Goal: Task Accomplishment & Management: Use online tool/utility

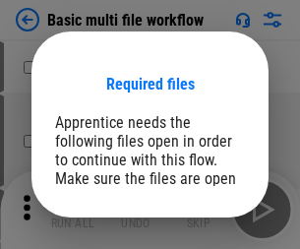
scroll to position [150, 0]
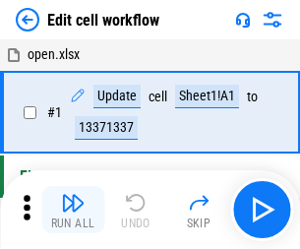
click at [73, 210] on img "button" at bounding box center [73, 203] width 24 height 24
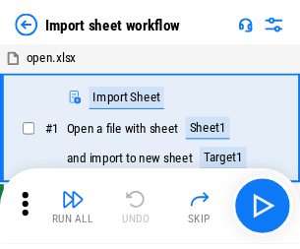
scroll to position [7, 0]
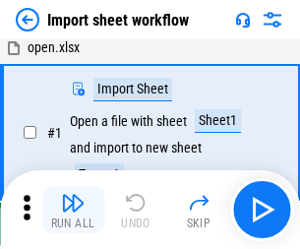
click at [73, 210] on img "button" at bounding box center [73, 203] width 24 height 24
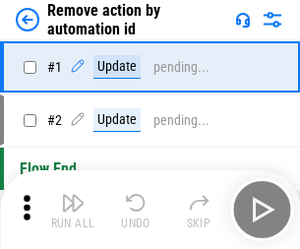
click at [73, 210] on img "button" at bounding box center [73, 203] width 24 height 24
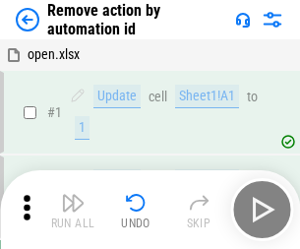
scroll to position [73, 0]
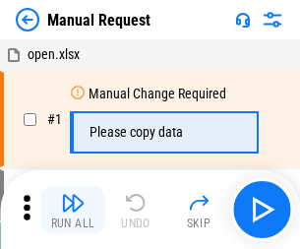
click at [73, 210] on img "button" at bounding box center [73, 203] width 24 height 24
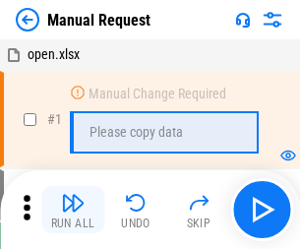
click at [73, 210] on img "button" at bounding box center [73, 203] width 24 height 24
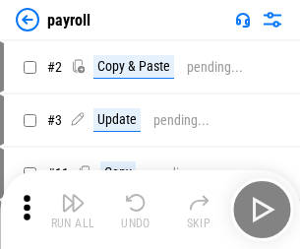
click at [73, 210] on img "button" at bounding box center [73, 203] width 24 height 24
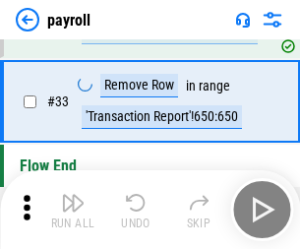
scroll to position [243, 0]
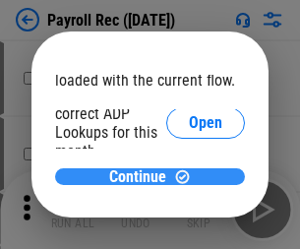
click at [143, 176] on span "Continue" at bounding box center [137, 177] width 57 height 16
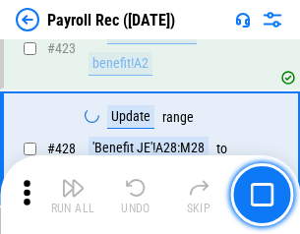
scroll to position [9338, 0]
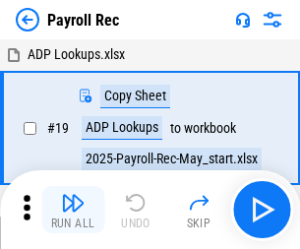
click at [73, 210] on img "button" at bounding box center [73, 203] width 24 height 24
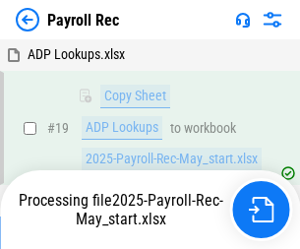
scroll to position [120, 0]
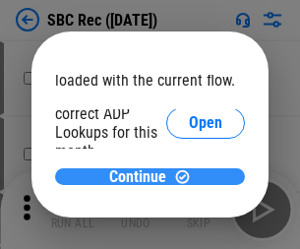
click at [143, 176] on span "Continue" at bounding box center [137, 177] width 57 height 16
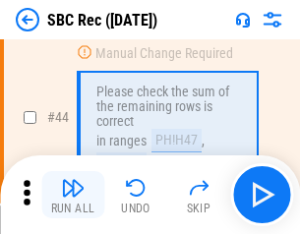
click at [73, 195] on img "button" at bounding box center [73, 188] width 24 height 24
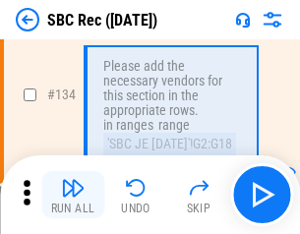
click at [73, 195] on img "button" at bounding box center [73, 188] width 24 height 24
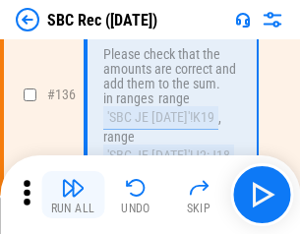
click at [73, 195] on img "button" at bounding box center [73, 188] width 24 height 24
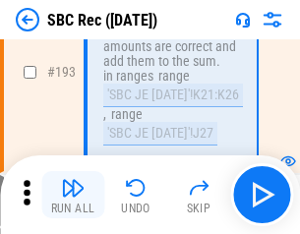
click at [73, 195] on img "button" at bounding box center [73, 188] width 24 height 24
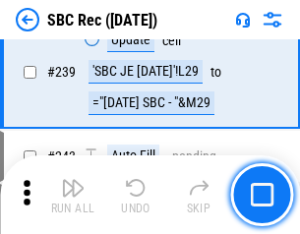
scroll to position [6325, 0]
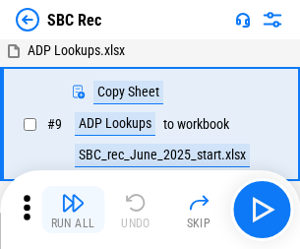
click at [73, 210] on img "button" at bounding box center [73, 203] width 24 height 24
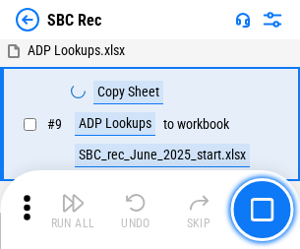
scroll to position [129, 0]
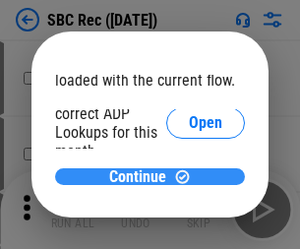
click at [143, 176] on span "Continue" at bounding box center [137, 177] width 57 height 16
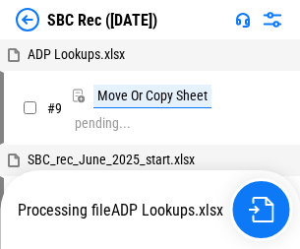
scroll to position [4, 0]
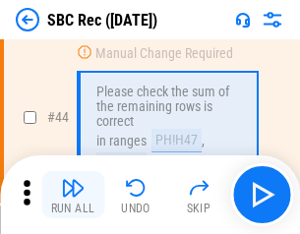
click at [73, 195] on img "button" at bounding box center [73, 188] width 24 height 24
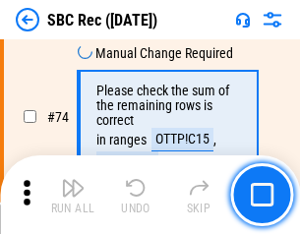
click at [73, 195] on img "button" at bounding box center [73, 188] width 24 height 24
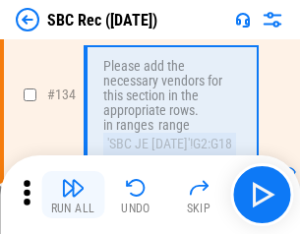
click at [73, 195] on img "button" at bounding box center [73, 188] width 24 height 24
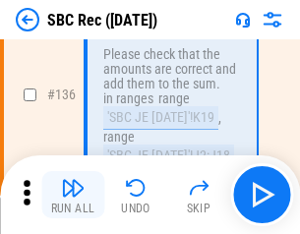
click at [73, 195] on img "button" at bounding box center [73, 188] width 24 height 24
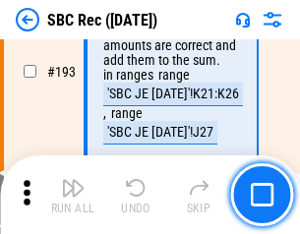
click at [73, 195] on img "button" at bounding box center [73, 188] width 24 height 24
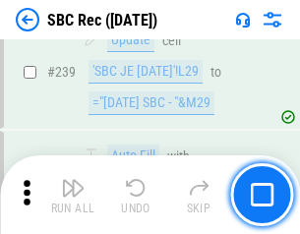
scroll to position [6325, 0]
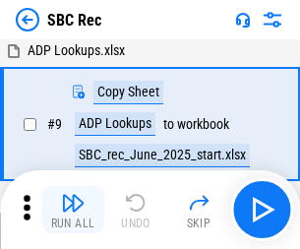
click at [73, 210] on img "button" at bounding box center [73, 203] width 24 height 24
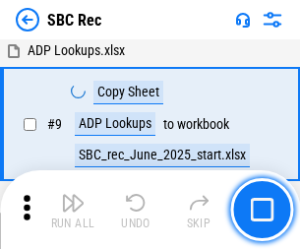
scroll to position [129, 0]
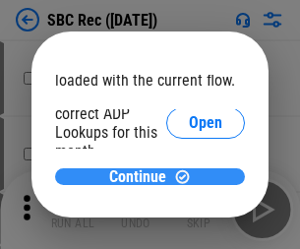
click at [143, 176] on span "Continue" at bounding box center [137, 177] width 57 height 16
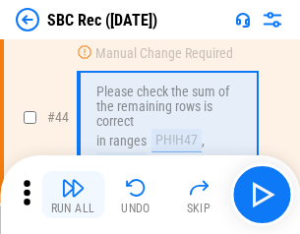
click at [73, 195] on img "button" at bounding box center [73, 188] width 24 height 24
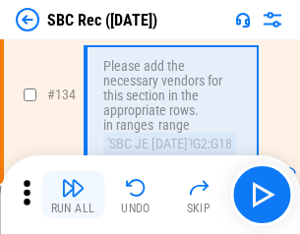
click at [73, 195] on img "button" at bounding box center [73, 188] width 24 height 24
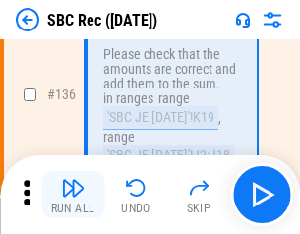
click at [73, 195] on img "button" at bounding box center [73, 188] width 24 height 24
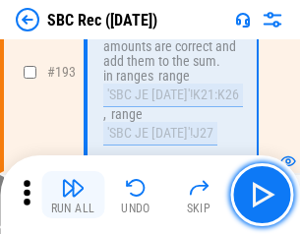
click at [73, 195] on img "button" at bounding box center [73, 188] width 24 height 24
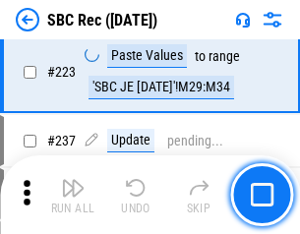
scroll to position [5838, 0]
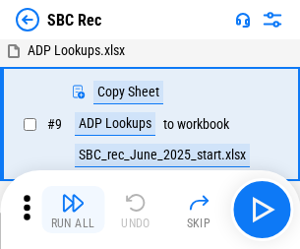
click at [73, 210] on img "button" at bounding box center [73, 203] width 24 height 24
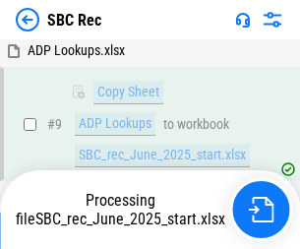
scroll to position [129, 0]
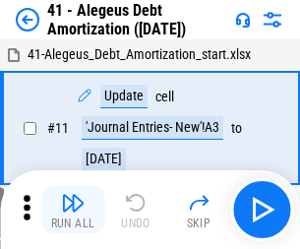
click at [73, 210] on img "button" at bounding box center [73, 203] width 24 height 24
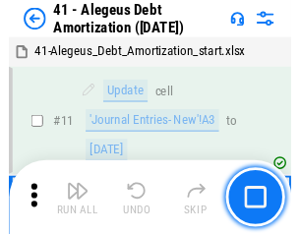
scroll to position [243, 0]
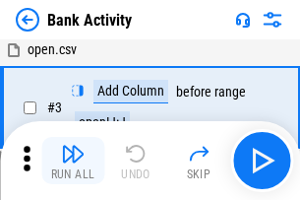
click at [73, 160] on img "button" at bounding box center [73, 154] width 24 height 24
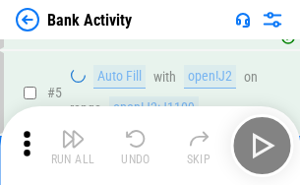
scroll to position [104, 0]
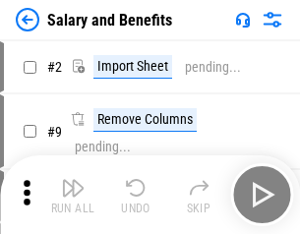
click at [73, 195] on img "button" at bounding box center [73, 188] width 24 height 24
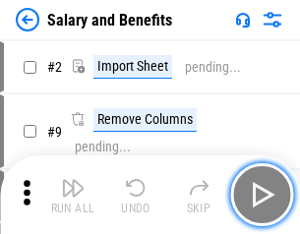
scroll to position [27, 0]
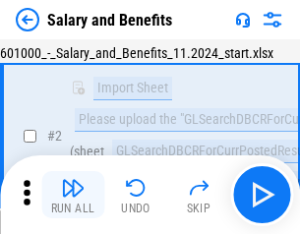
click at [73, 195] on img "button" at bounding box center [73, 188] width 24 height 24
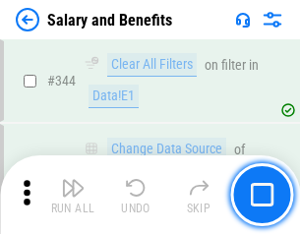
scroll to position [9218, 0]
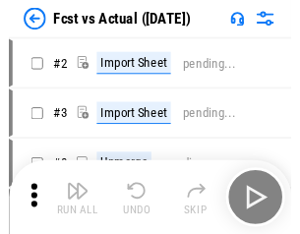
scroll to position [26, 0]
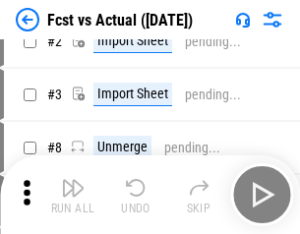
click at [73, 195] on img "button" at bounding box center [73, 188] width 24 height 24
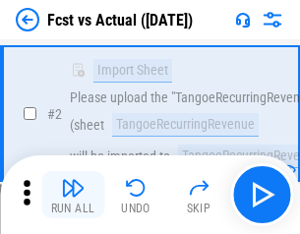
click at [73, 195] on img "button" at bounding box center [73, 188] width 24 height 24
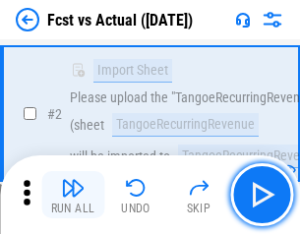
scroll to position [184, 0]
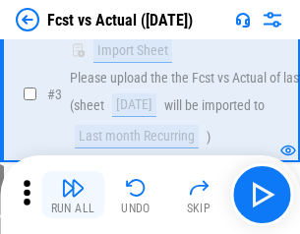
click at [73, 195] on img "button" at bounding box center [73, 188] width 24 height 24
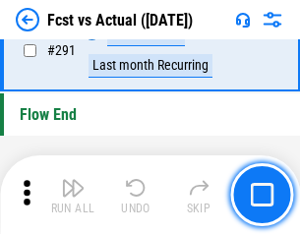
scroll to position [9317, 0]
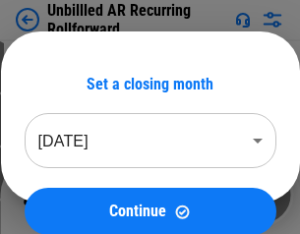
click at [73, 195] on img "button" at bounding box center [73, 188] width 24 height 24
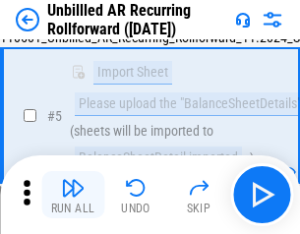
click at [73, 195] on img "button" at bounding box center [73, 188] width 24 height 24
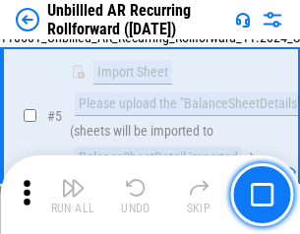
scroll to position [185, 0]
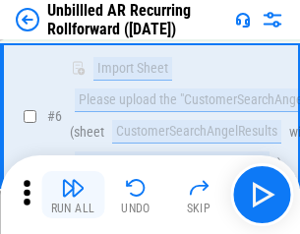
click at [73, 195] on img "button" at bounding box center [73, 188] width 24 height 24
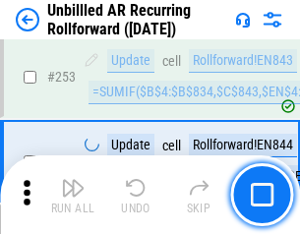
scroll to position [6687, 0]
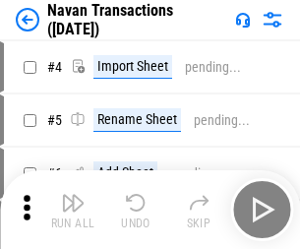
click at [73, 195] on img "button" at bounding box center [73, 203] width 24 height 24
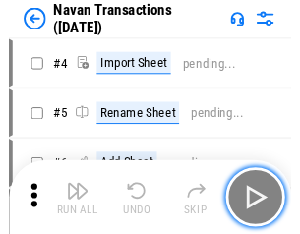
scroll to position [32, 0]
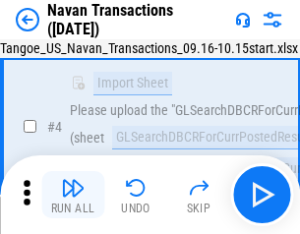
click at [73, 195] on img "button" at bounding box center [73, 188] width 24 height 24
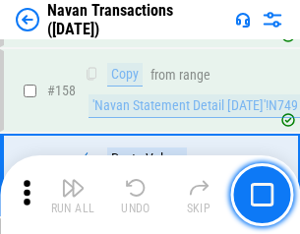
scroll to position [6383, 0]
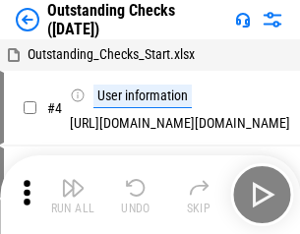
click at [73, 195] on img "button" at bounding box center [73, 188] width 24 height 24
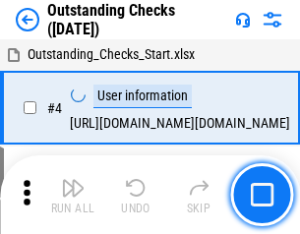
scroll to position [83, 0]
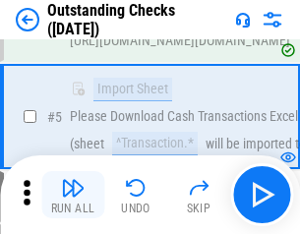
click at [73, 195] on img "button" at bounding box center [73, 188] width 24 height 24
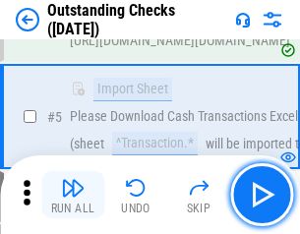
scroll to position [206, 0]
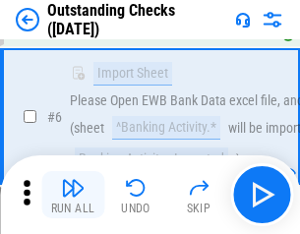
click at [73, 195] on img "button" at bounding box center [73, 188] width 24 height 24
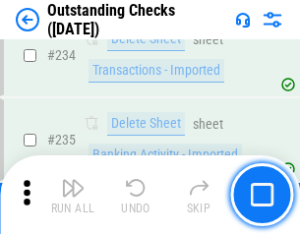
scroll to position [5978, 0]
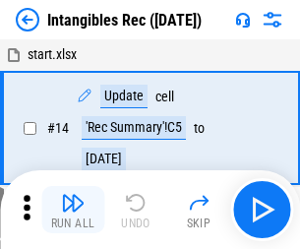
click at [73, 210] on img "button" at bounding box center [73, 203] width 24 height 24
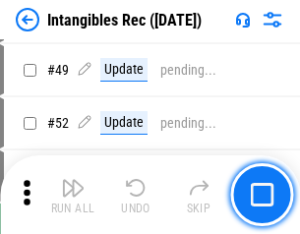
scroll to position [767, 0]
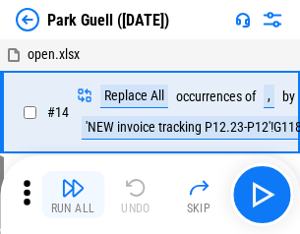
click at [73, 195] on img "button" at bounding box center [73, 188] width 24 height 24
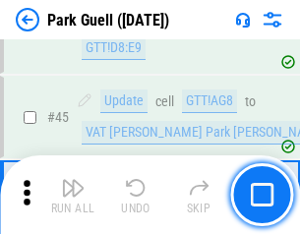
scroll to position [2462, 0]
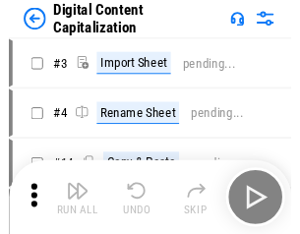
scroll to position [42, 0]
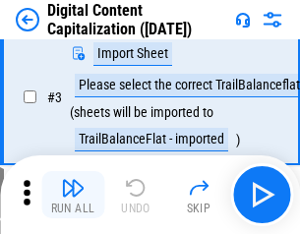
click at [73, 195] on img "button" at bounding box center [73, 188] width 24 height 24
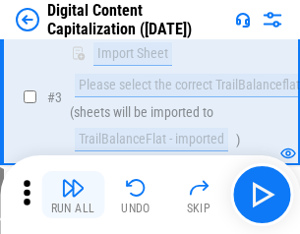
click at [73, 195] on img "button" at bounding box center [73, 188] width 24 height 24
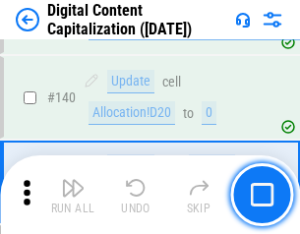
scroll to position [2073, 0]
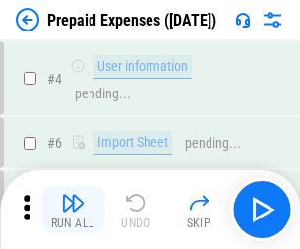
click at [73, 195] on img "button" at bounding box center [73, 203] width 24 height 24
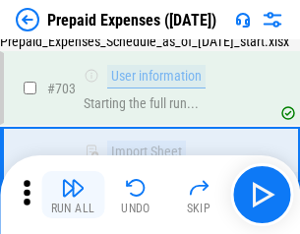
click at [73, 195] on img "button" at bounding box center [73, 188] width 24 height 24
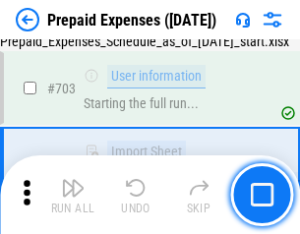
scroll to position [5413, 0]
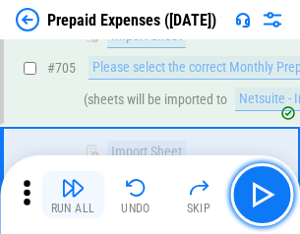
click at [73, 195] on img "button" at bounding box center [73, 188] width 24 height 24
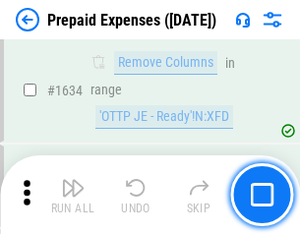
scroll to position [19168, 0]
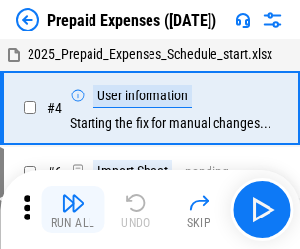
click at [73, 210] on img "button" at bounding box center [73, 203] width 24 height 24
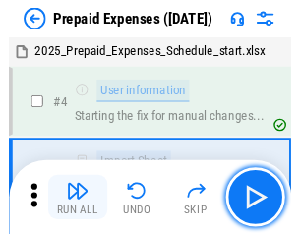
scroll to position [87, 0]
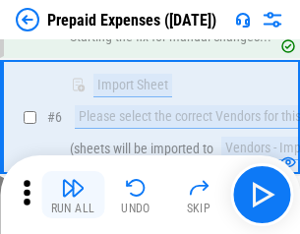
click at [73, 195] on img "button" at bounding box center [73, 188] width 24 height 24
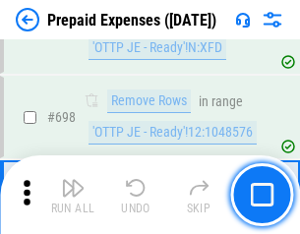
scroll to position [6855, 0]
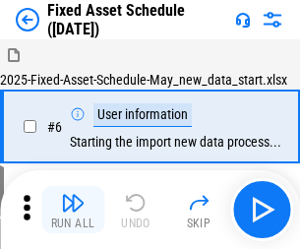
click at [73, 210] on img "button" at bounding box center [73, 203] width 24 height 24
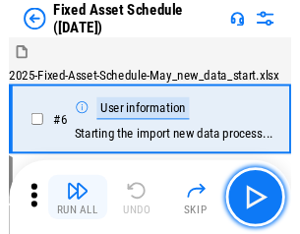
scroll to position [106, 0]
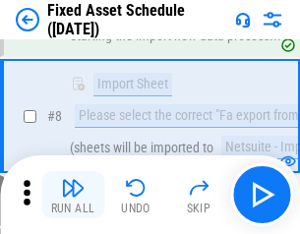
click at [73, 195] on img "button" at bounding box center [73, 188] width 24 height 24
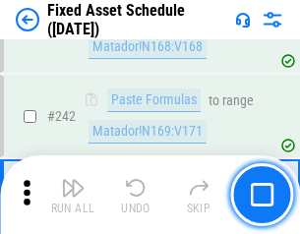
scroll to position [6098, 0]
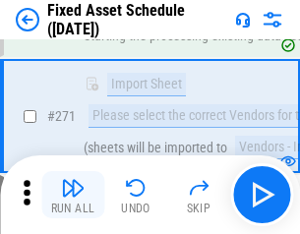
click at [73, 195] on img "button" at bounding box center [73, 188] width 24 height 24
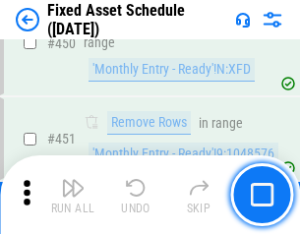
scroll to position [8800, 0]
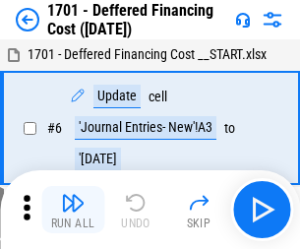
click at [73, 210] on img "button" at bounding box center [73, 203] width 24 height 24
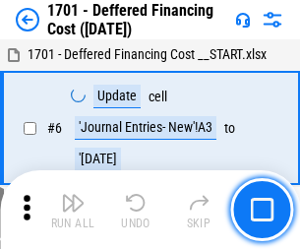
scroll to position [236, 0]
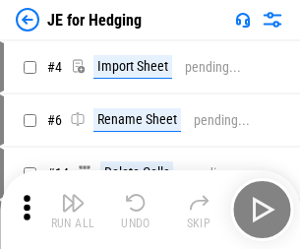
click at [73, 195] on img "button" at bounding box center [73, 203] width 24 height 24
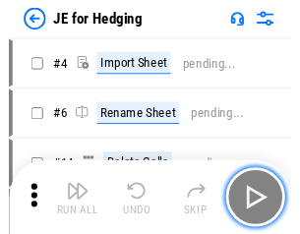
scroll to position [3, 0]
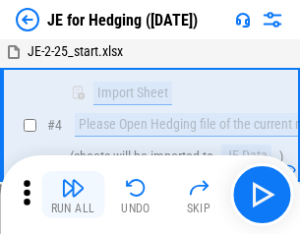
click at [73, 195] on img "button" at bounding box center [73, 188] width 24 height 24
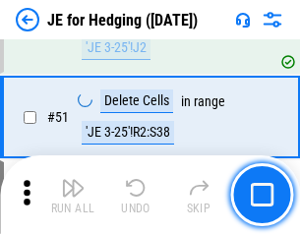
scroll to position [1275, 0]
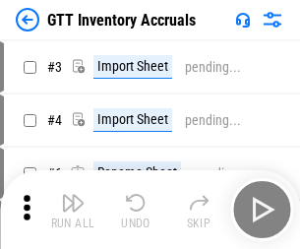
click at [73, 195] on img "button" at bounding box center [73, 203] width 24 height 24
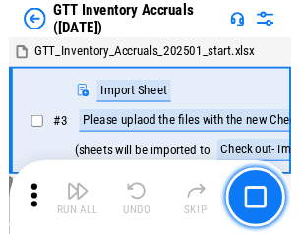
scroll to position [3, 0]
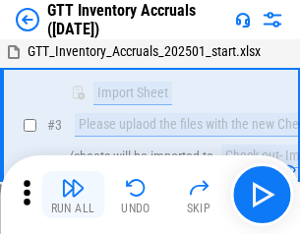
click at [73, 195] on img "button" at bounding box center [73, 188] width 24 height 24
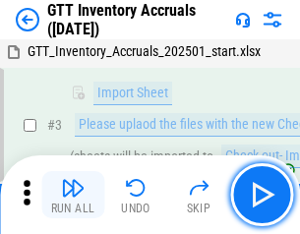
scroll to position [127, 0]
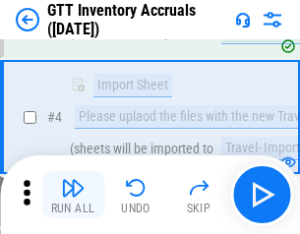
click at [73, 195] on img "button" at bounding box center [73, 188] width 24 height 24
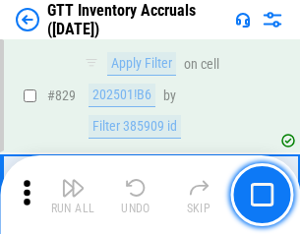
scroll to position [14943, 0]
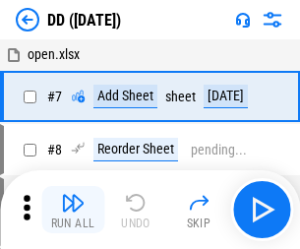
click at [73, 210] on img "button" at bounding box center [73, 203] width 24 height 24
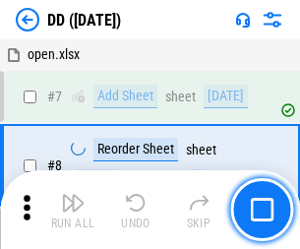
scroll to position [190, 0]
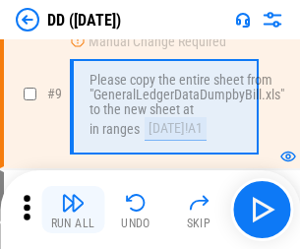
click at [73, 210] on img "button" at bounding box center [73, 203] width 24 height 24
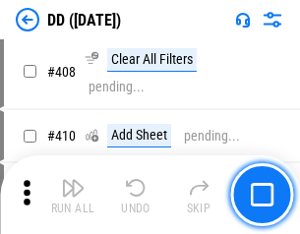
scroll to position [8808, 0]
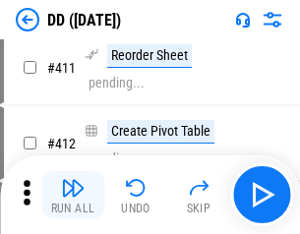
click at [73, 195] on img "button" at bounding box center [73, 188] width 24 height 24
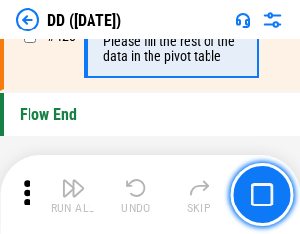
scroll to position [9422, 0]
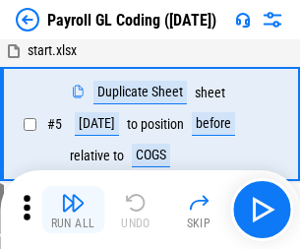
click at [73, 210] on img "button" at bounding box center [73, 203] width 24 height 24
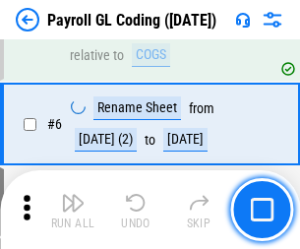
scroll to position [236, 0]
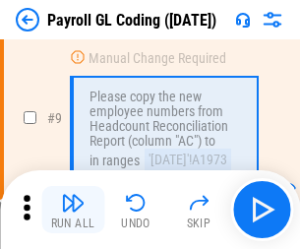
click at [73, 210] on img "button" at bounding box center [73, 203] width 24 height 24
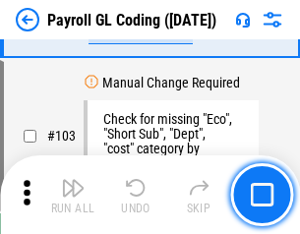
scroll to position [4619, 0]
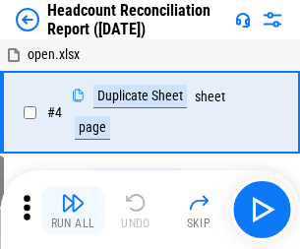
click at [73, 210] on img "button" at bounding box center [73, 203] width 24 height 24
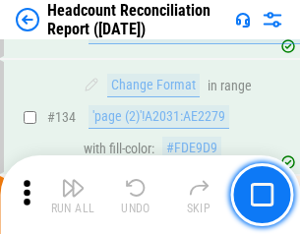
scroll to position [2366, 0]
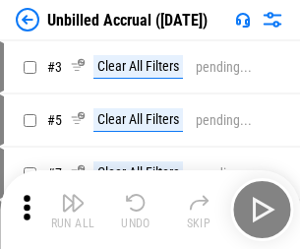
click at [73, 210] on img "button" at bounding box center [73, 203] width 24 height 24
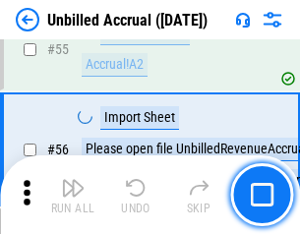
scroll to position [2055, 0]
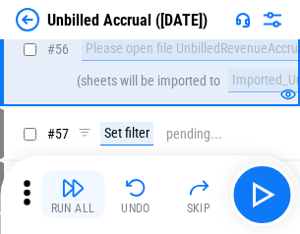
click at [73, 195] on img "button" at bounding box center [73, 188] width 24 height 24
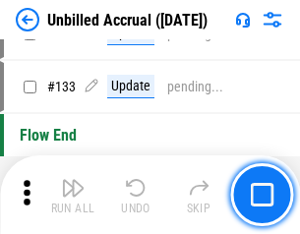
scroll to position [5864, 0]
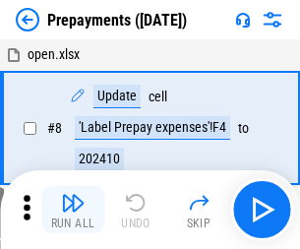
click at [73, 210] on img "button" at bounding box center [73, 203] width 24 height 24
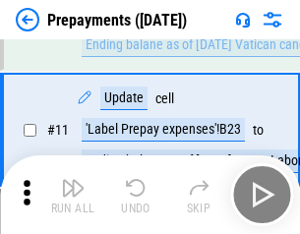
scroll to position [123, 0]
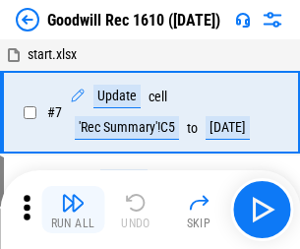
click at [73, 210] on img "button" at bounding box center [73, 203] width 24 height 24
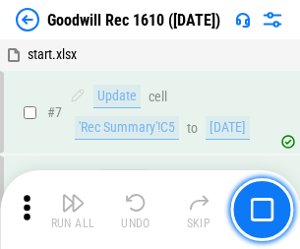
scroll to position [337, 0]
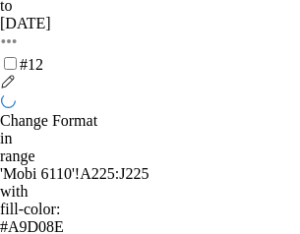
scroll to position [127, 0]
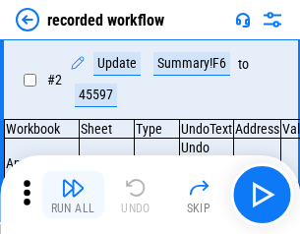
click at [73, 195] on img "button" at bounding box center [73, 188] width 24 height 24
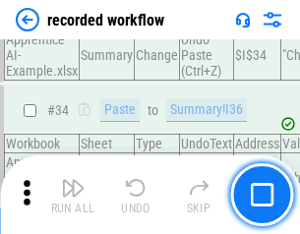
scroll to position [6153, 0]
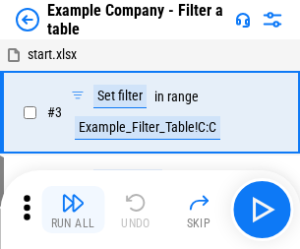
click at [73, 210] on img "button" at bounding box center [73, 203] width 24 height 24
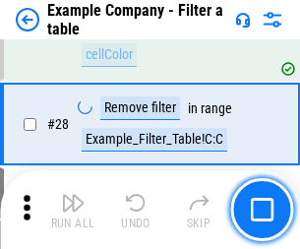
scroll to position [1801, 0]
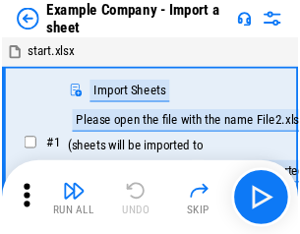
scroll to position [31, 0]
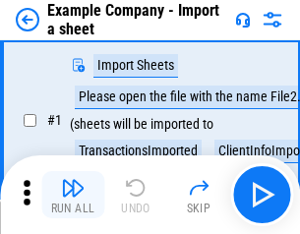
click at [73, 195] on img "button" at bounding box center [73, 188] width 24 height 24
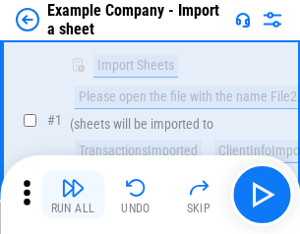
click at [73, 195] on img "button" at bounding box center [73, 188] width 24 height 24
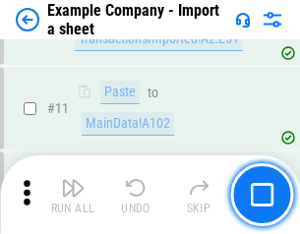
scroll to position [435, 0]
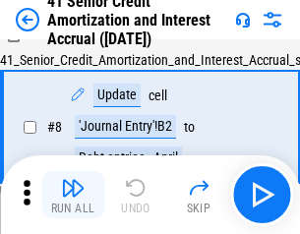
click at [73, 195] on img "button" at bounding box center [73, 188] width 24 height 24
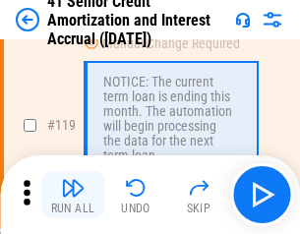
click at [73, 195] on img "button" at bounding box center [73, 188] width 24 height 24
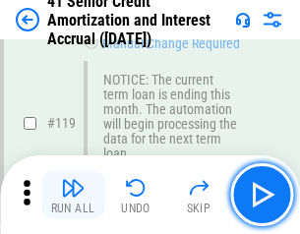
scroll to position [1858, 0]
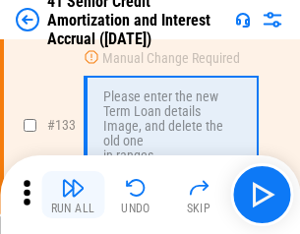
click at [73, 195] on img "button" at bounding box center [73, 188] width 24 height 24
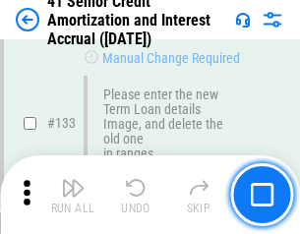
scroll to position [2057, 0]
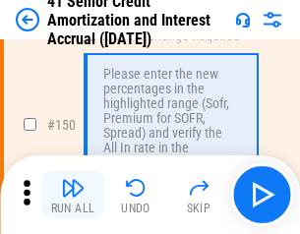
click at [73, 195] on img "button" at bounding box center [73, 188] width 24 height 24
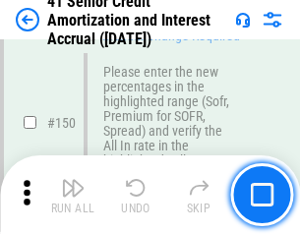
scroll to position [2264, 0]
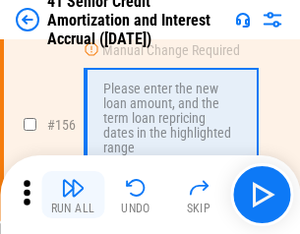
click at [73, 195] on img "button" at bounding box center [73, 188] width 24 height 24
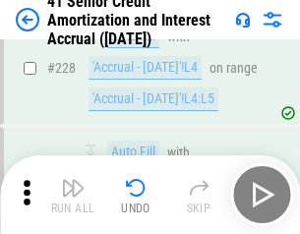
scroll to position [4409, 0]
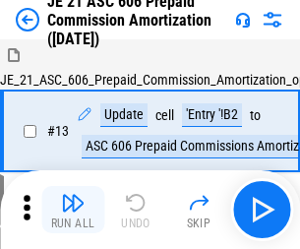
click at [73, 195] on img "button" at bounding box center [73, 203] width 24 height 24
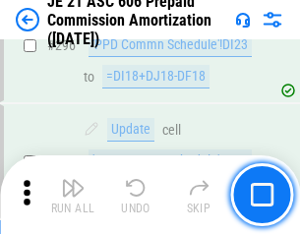
scroll to position [3623, 0]
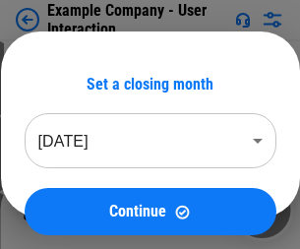
click at [73, 195] on img "button" at bounding box center [73, 203] width 24 height 24
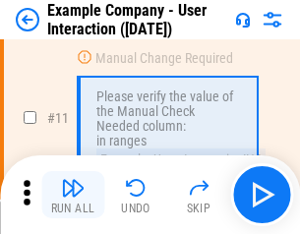
click at [73, 195] on img "button" at bounding box center [73, 188] width 24 height 24
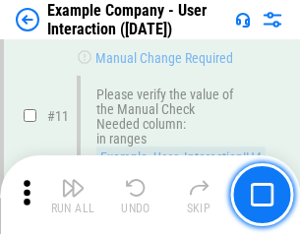
scroll to position [426, 0]
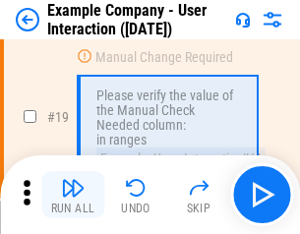
click at [73, 195] on img "button" at bounding box center [73, 188] width 24 height 24
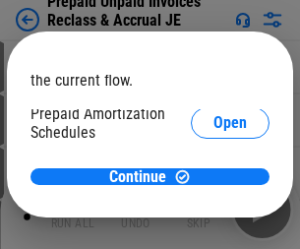
scroll to position [117, 0]
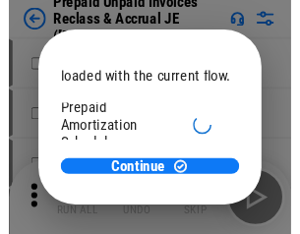
scroll to position [117, 0]
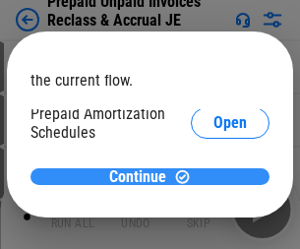
click at [143, 176] on span "Continue" at bounding box center [137, 177] width 57 height 16
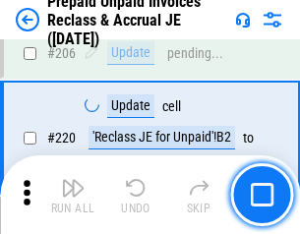
scroll to position [2552, 0]
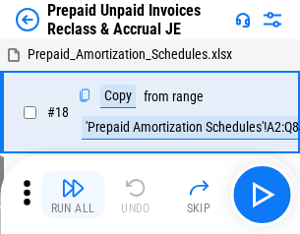
click at [73, 195] on img "button" at bounding box center [73, 188] width 24 height 24
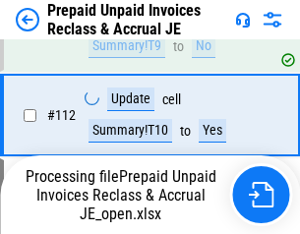
scroll to position [1321, 0]
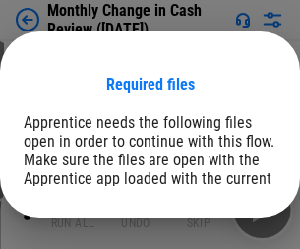
click at [221, 234] on span "Open" at bounding box center [237, 242] width 33 height 16
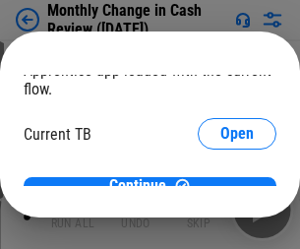
click at [221, 186] on span "Open" at bounding box center [237, 194] width 33 height 16
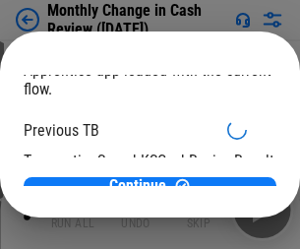
scroll to position [64, 0]
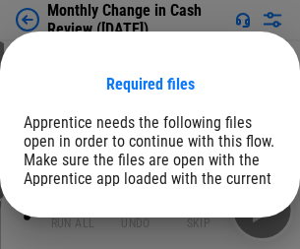
click at [221, 234] on span "Open" at bounding box center [237, 242] width 33 height 16
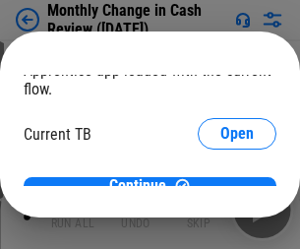
click at [221, 186] on span "Open" at bounding box center [237, 194] width 33 height 16
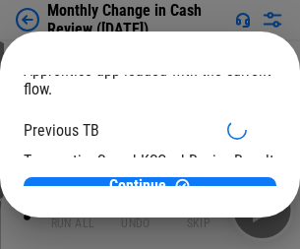
scroll to position [64, 0]
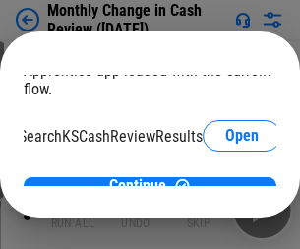
scroll to position [124, 79]
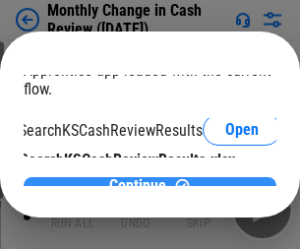
click at [143, 178] on span "Continue" at bounding box center [137, 186] width 57 height 16
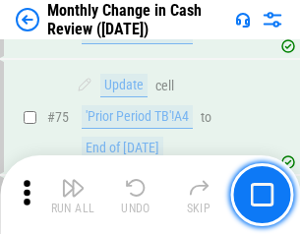
scroll to position [1409, 0]
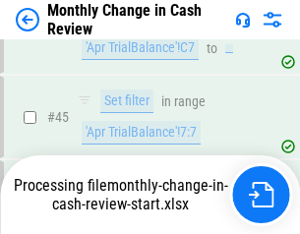
scroll to position [1409, 0]
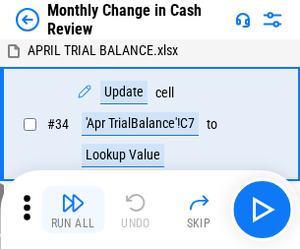
click at [73, 210] on img "button" at bounding box center [73, 203] width 24 height 24
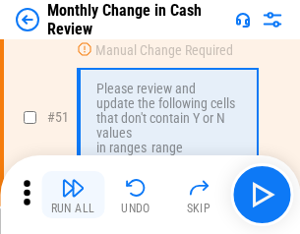
click at [73, 195] on img "button" at bounding box center [73, 188] width 24 height 24
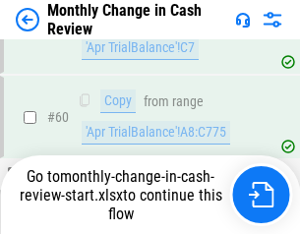
scroll to position [1409, 0]
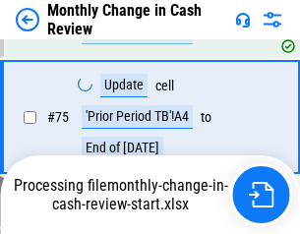
scroll to position [1409, 0]
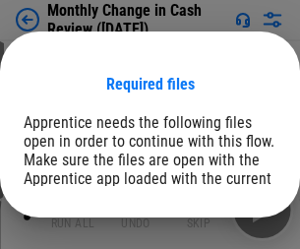
click at [221, 234] on span "Open" at bounding box center [237, 242] width 33 height 16
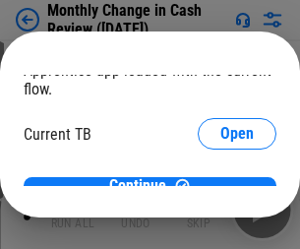
click at [221, 186] on span "Open" at bounding box center [237, 194] width 33 height 16
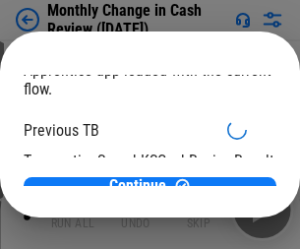
scroll to position [64, 0]
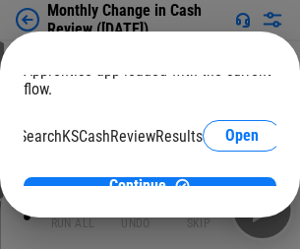
scroll to position [124, 79]
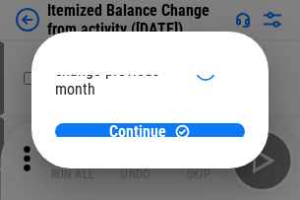
scroll to position [144, 0]
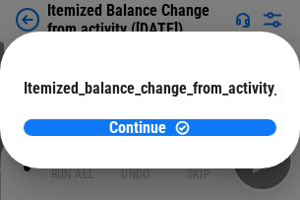
scroll to position [144, 0]
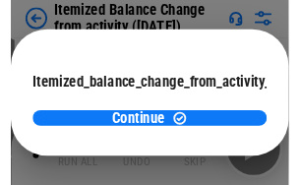
scroll to position [144, 0]
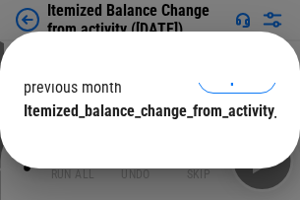
click at [143, 143] on span "Continue" at bounding box center [137, 151] width 57 height 16
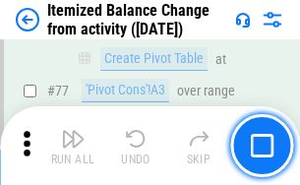
scroll to position [1924, 0]
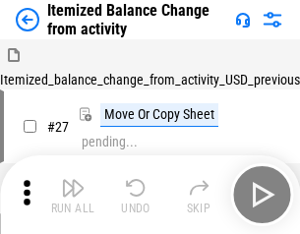
scroll to position [31, 0]
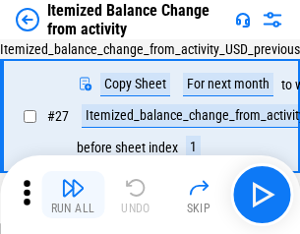
click at [73, 195] on img "button" at bounding box center [73, 188] width 24 height 24
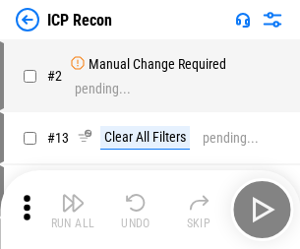
click at [73, 210] on img "button" at bounding box center [73, 203] width 24 height 24
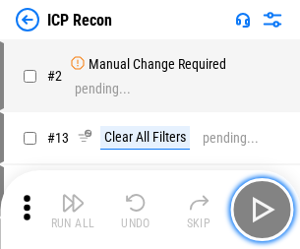
scroll to position [9, 0]
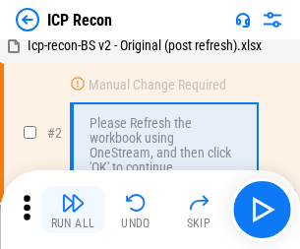
click at [73, 210] on img "button" at bounding box center [73, 203] width 24 height 24
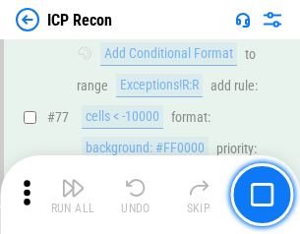
scroll to position [1769, 0]
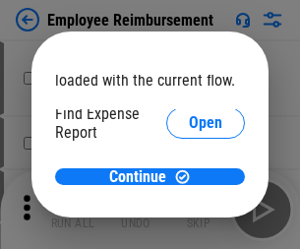
click at [189, 228] on span "Open" at bounding box center [205, 236] width 33 height 16
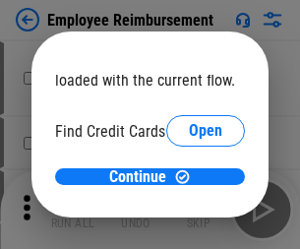
scroll to position [115, 0]
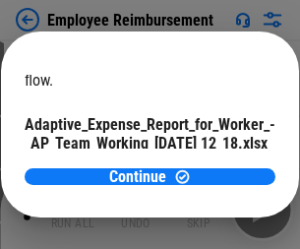
click at [220, 165] on span "Open" at bounding box center [236, 173] width 33 height 16
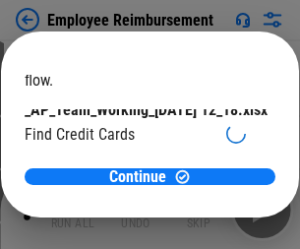
scroll to position [205, 0]
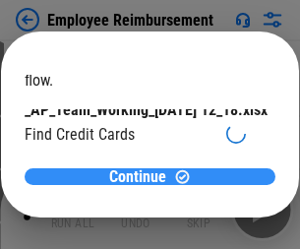
click at [143, 176] on span "Continue" at bounding box center [137, 177] width 57 height 16
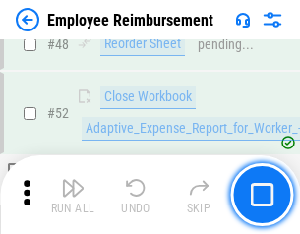
scroll to position [1464, 0]
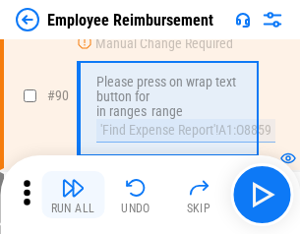
click at [73, 195] on img "button" at bounding box center [73, 188] width 24 height 24
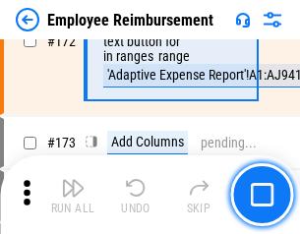
click at [73, 195] on img "button" at bounding box center [73, 188] width 24 height 24
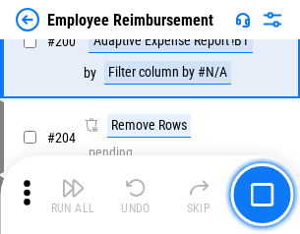
scroll to position [4981, 0]
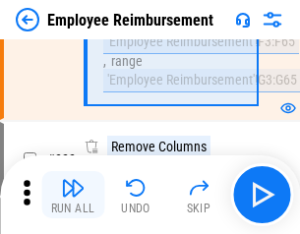
click at [73, 195] on img "button" at bounding box center [73, 188] width 24 height 24
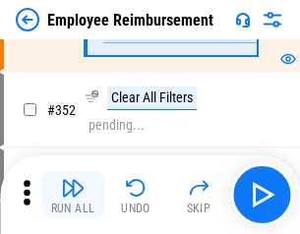
click at [73, 195] on img "button" at bounding box center [73, 188] width 24 height 24
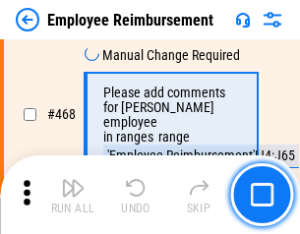
scroll to position [12036, 0]
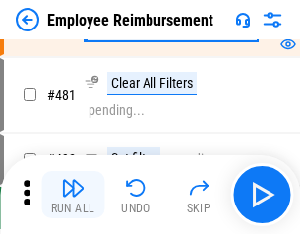
click at [73, 195] on img "button" at bounding box center [73, 188] width 24 height 24
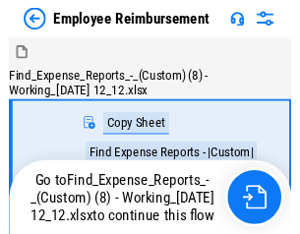
scroll to position [67, 0]
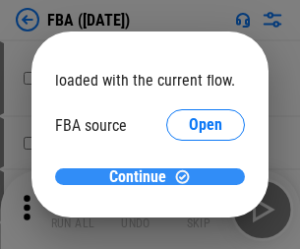
click at [143, 177] on span "Continue" at bounding box center [137, 177] width 57 height 16
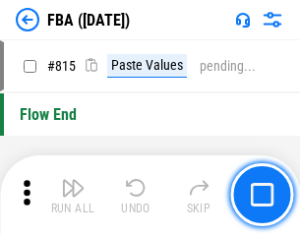
scroll to position [17623, 0]
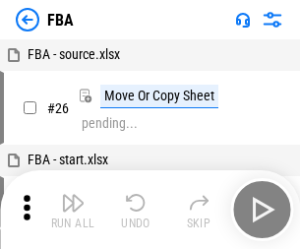
scroll to position [20, 0]
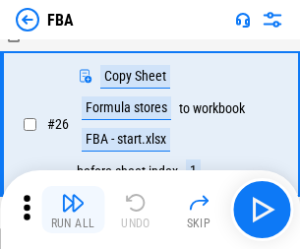
click at [73, 210] on img "button" at bounding box center [73, 203] width 24 height 24
